Goal: Task Accomplishment & Management: Use online tool/utility

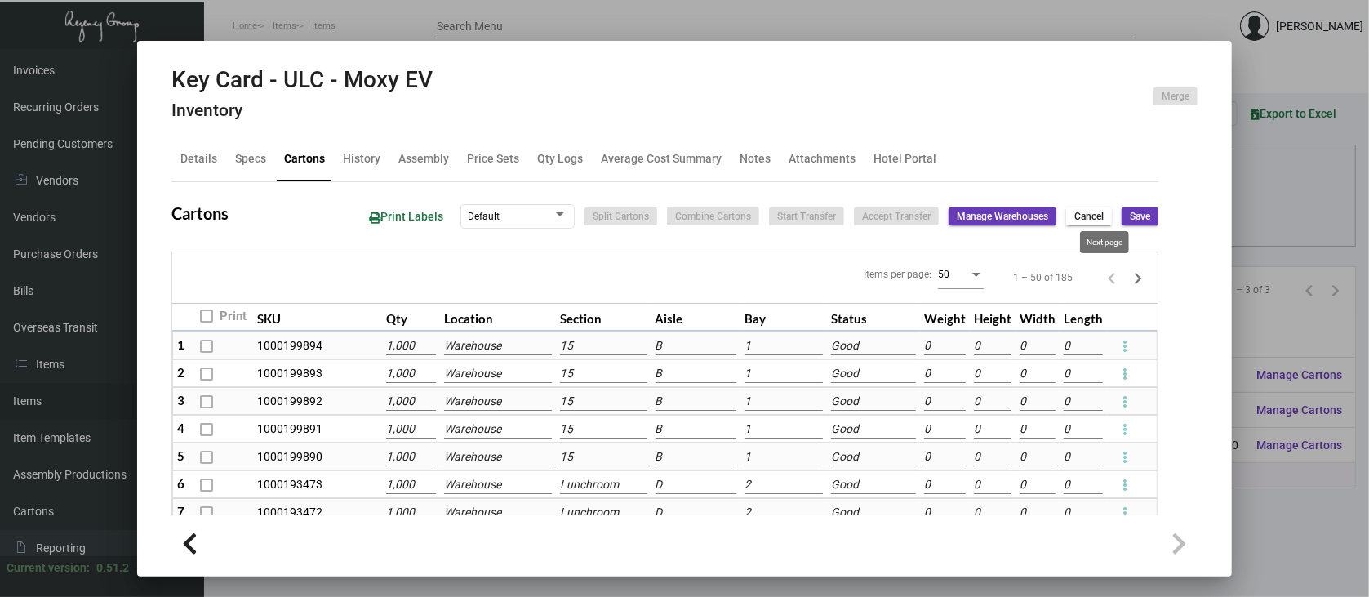
click at [1126, 273] on icon "Next page" at bounding box center [1137, 278] width 23 height 23
type input "0"
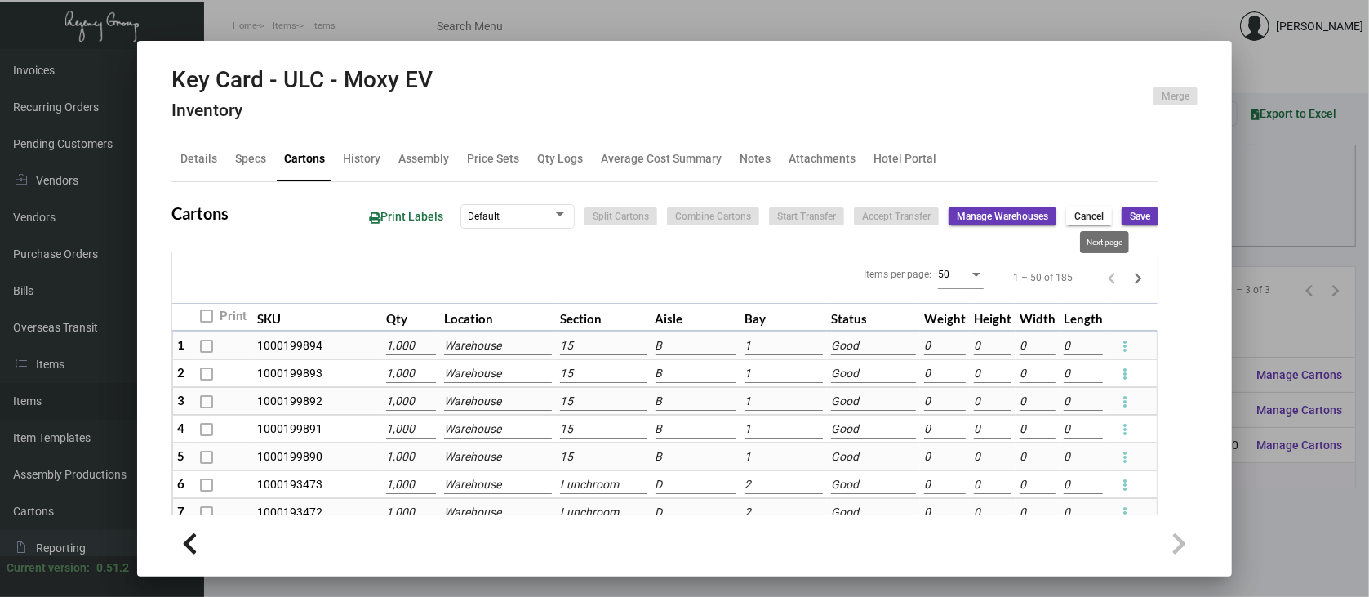
type input "0"
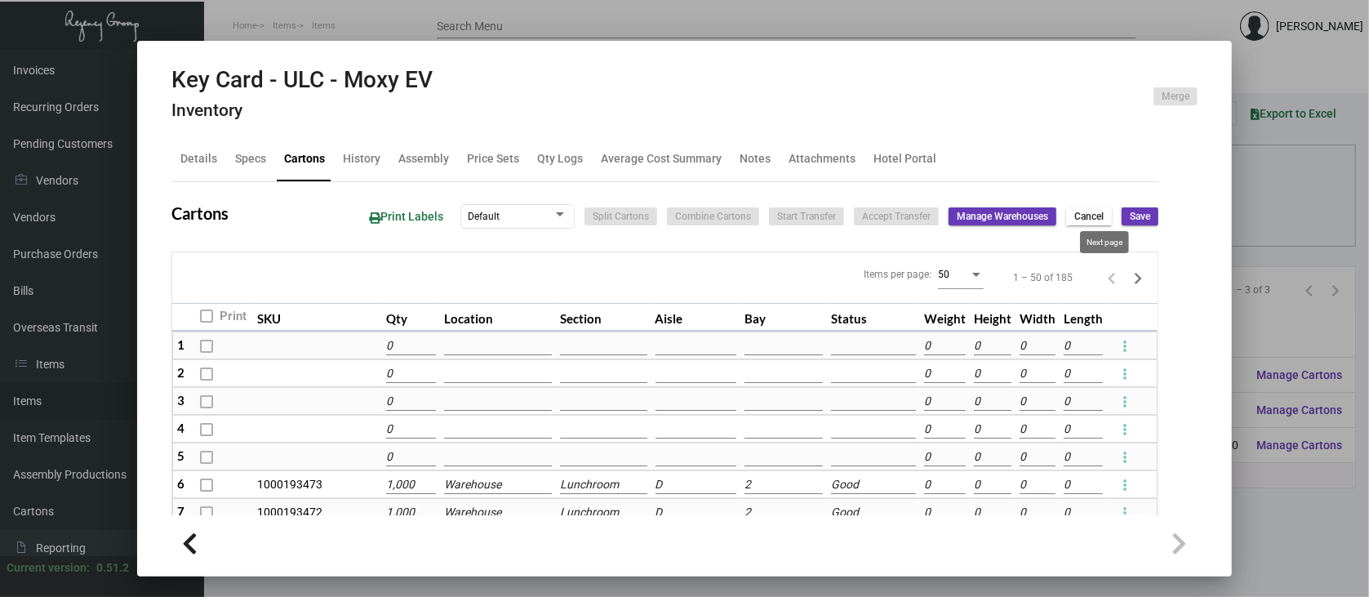
type input "0"
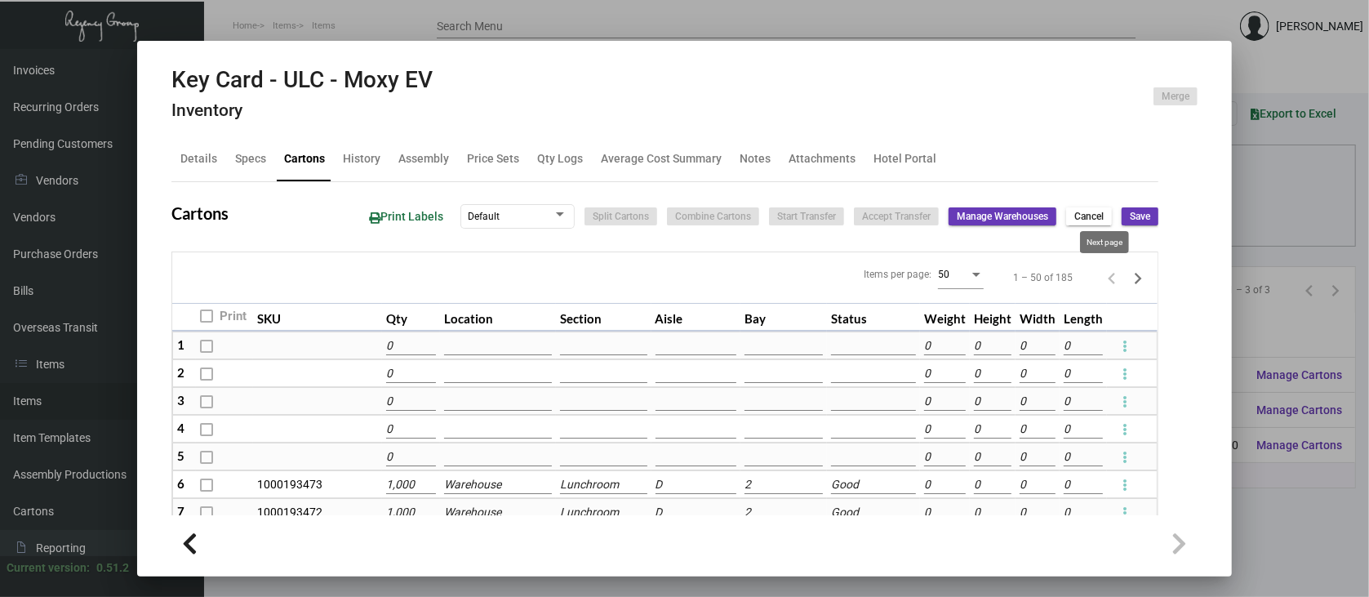
type input "0"
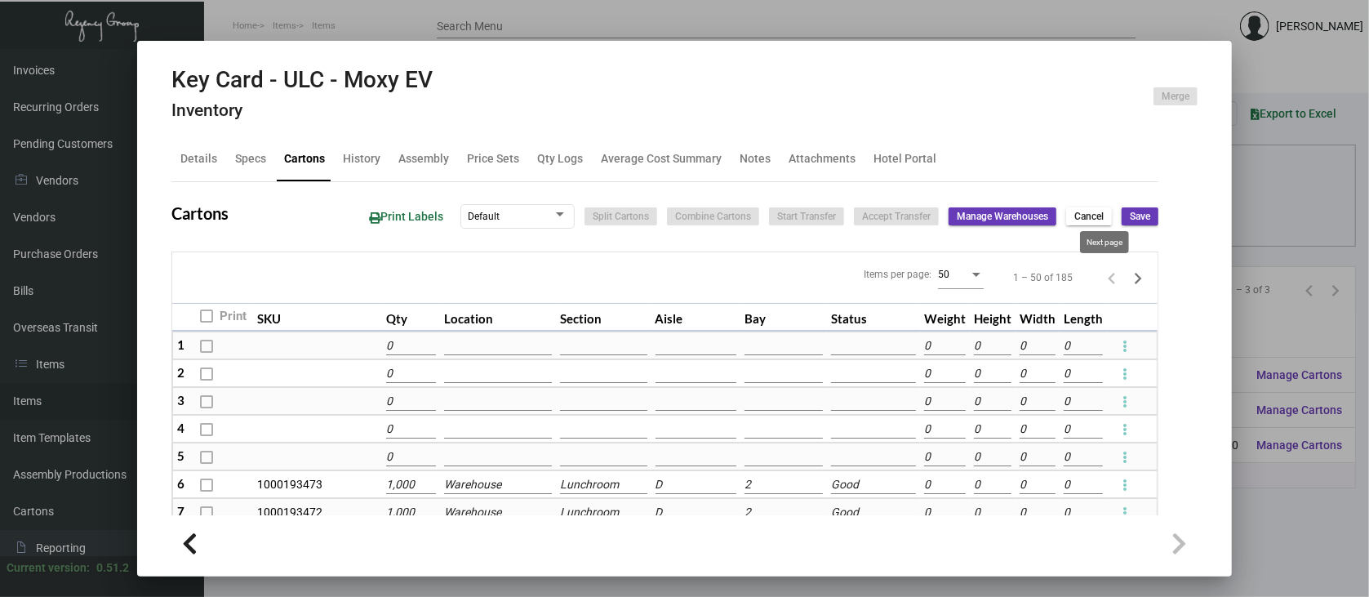
type input "0"
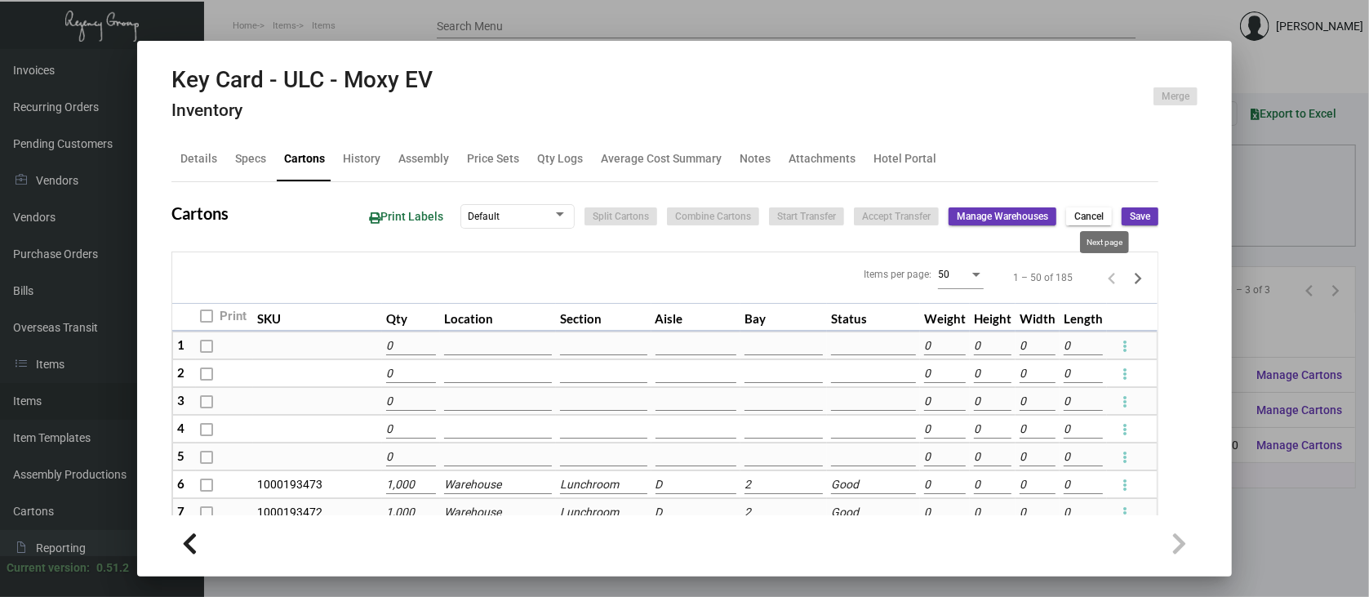
type input "0"
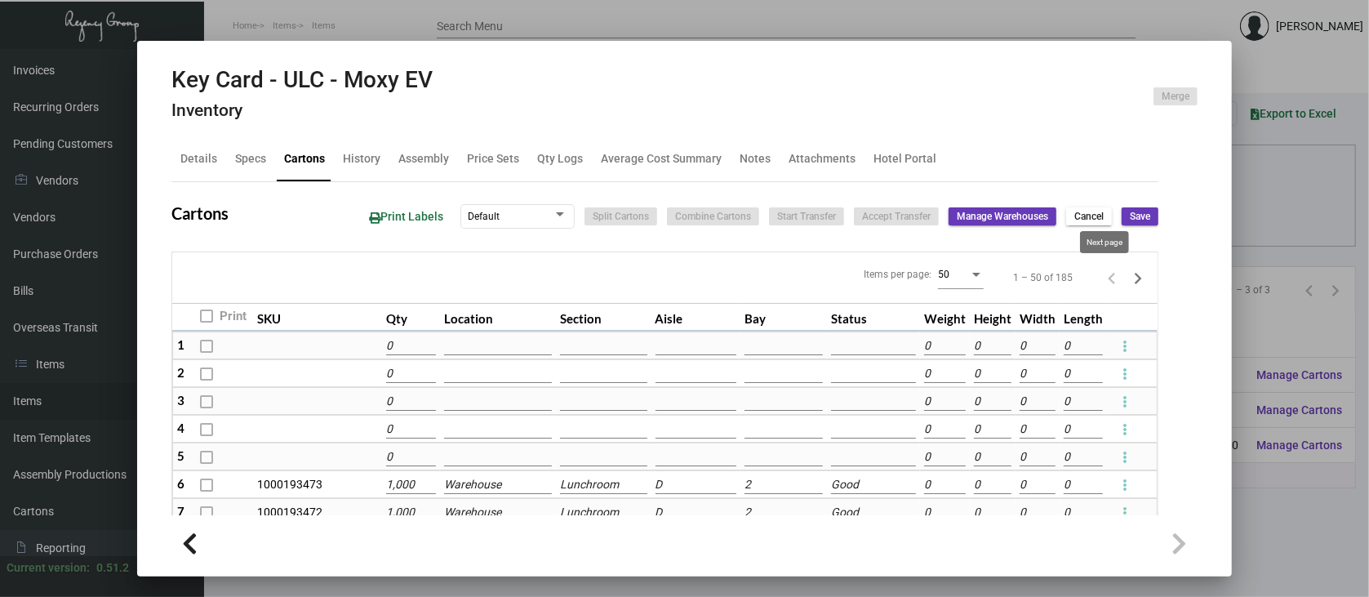
type input "0"
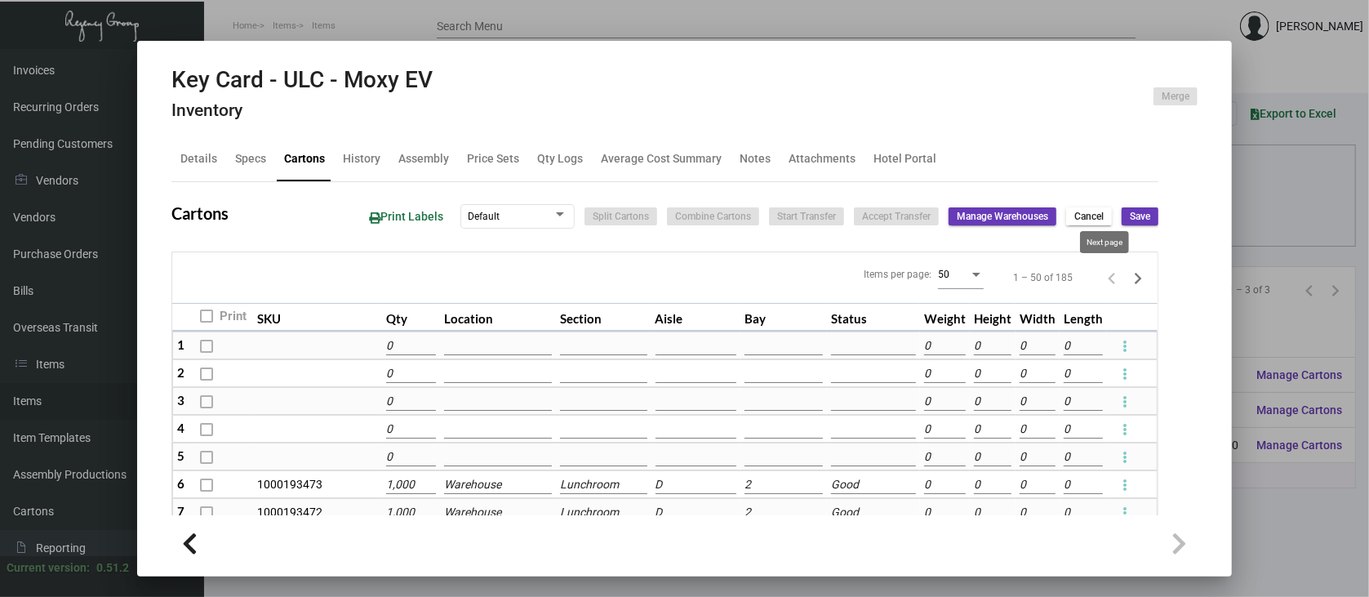
type input "0"
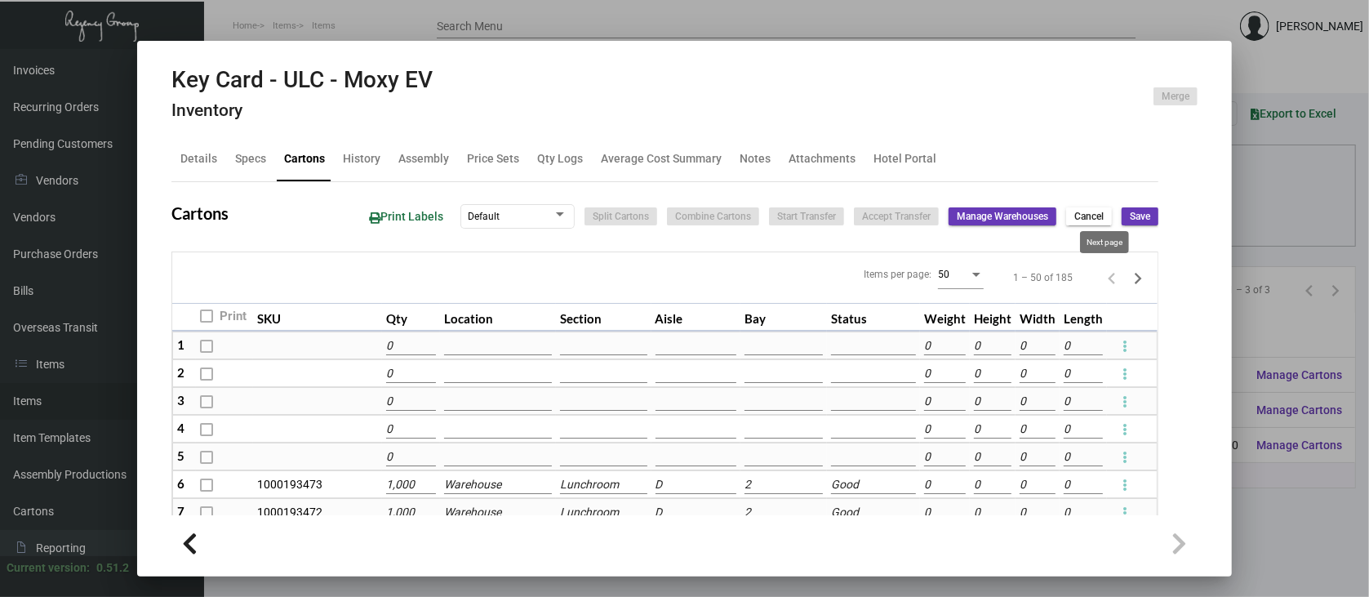
type input "0"
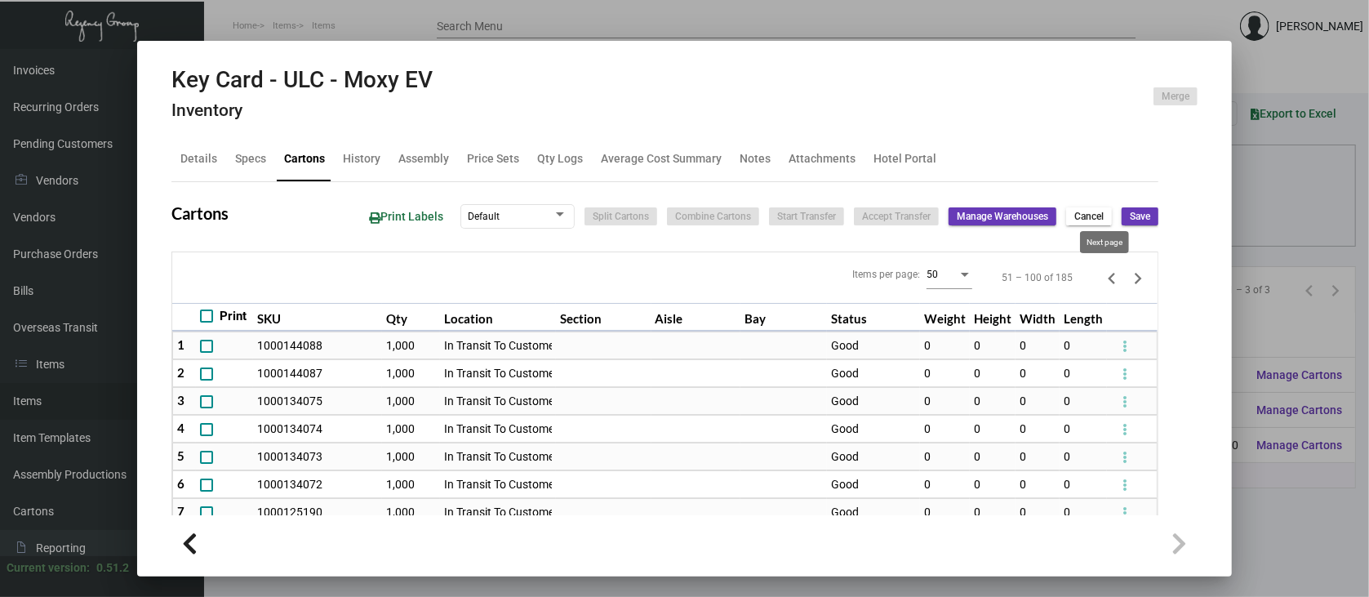
click at [1126, 276] on icon "Next page" at bounding box center [1137, 278] width 23 height 23
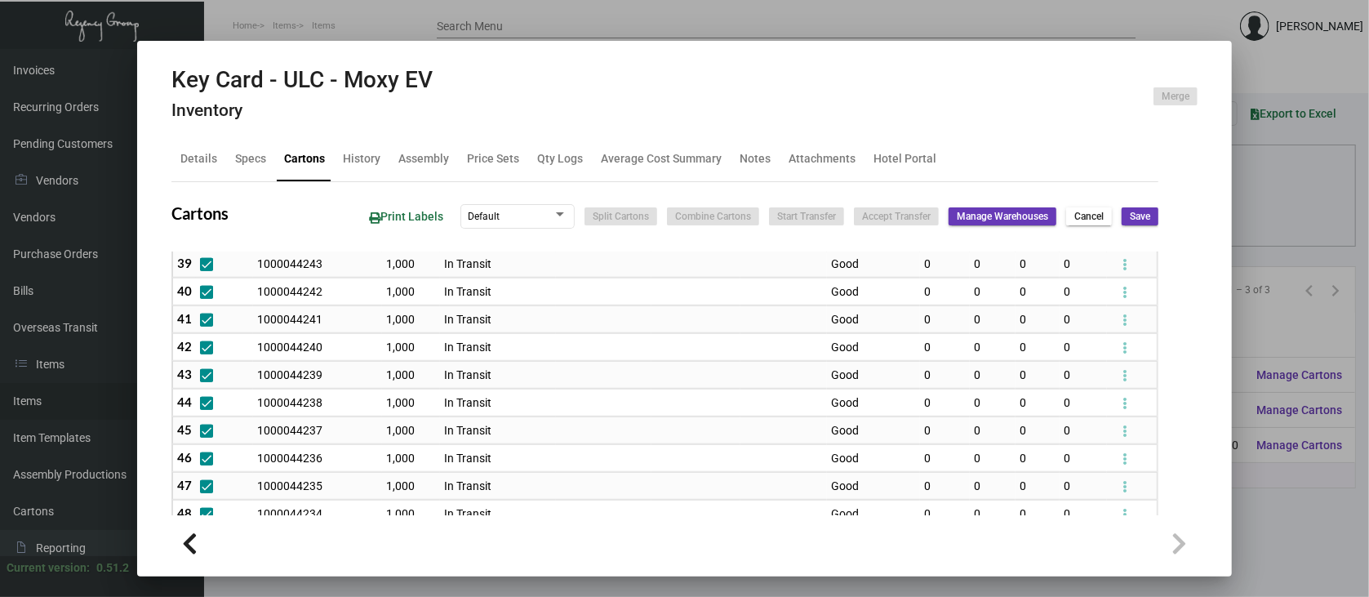
click at [1296, 506] on div at bounding box center [684, 298] width 1369 height 597
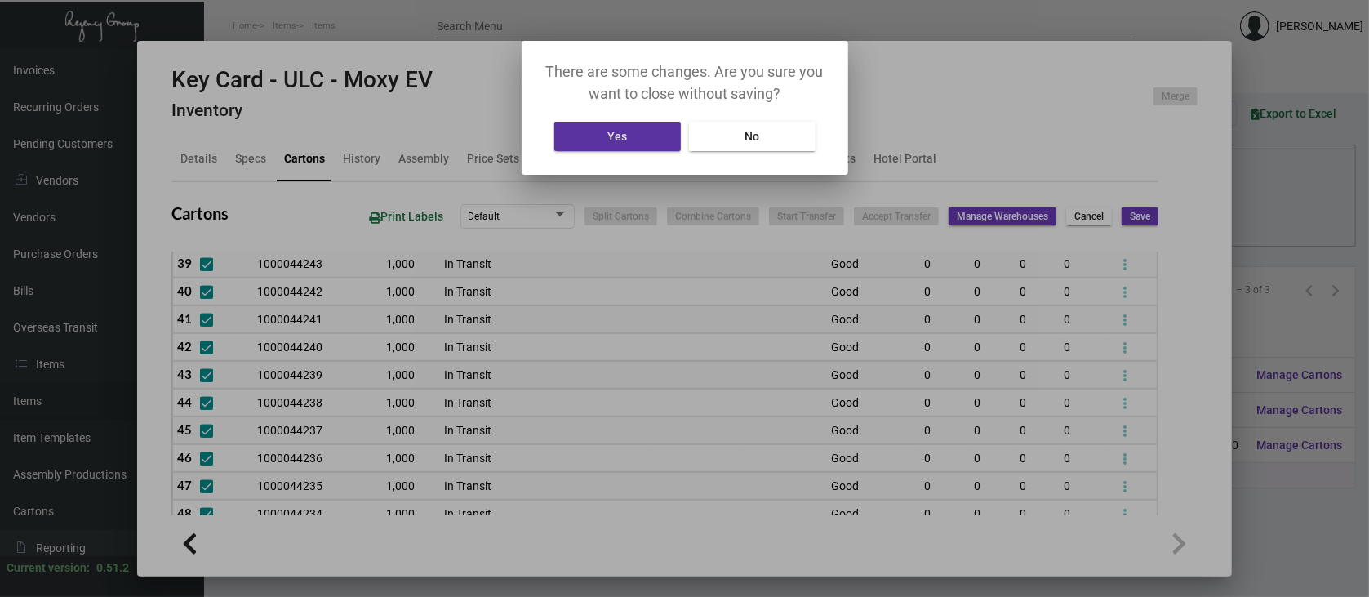
click at [619, 140] on span "Yes" at bounding box center [617, 136] width 20 height 13
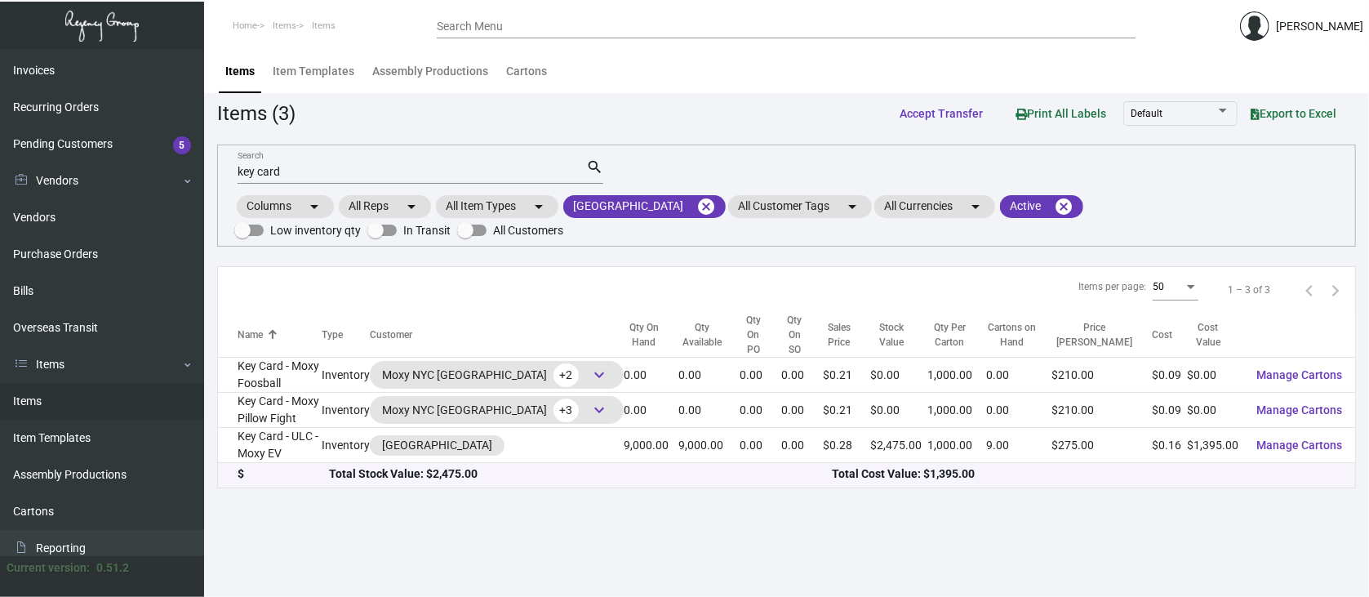
drag, startPoint x: 642, startPoint y: 180, endPoint x: 851, endPoint y: 592, distance: 461.0
click at [810, 515] on main "Items Item Templates Assembly Productions Cartons Items (3) Accept Transfer Pri…" at bounding box center [786, 323] width 1165 height 548
